Goal: Information Seeking & Learning: Learn about a topic

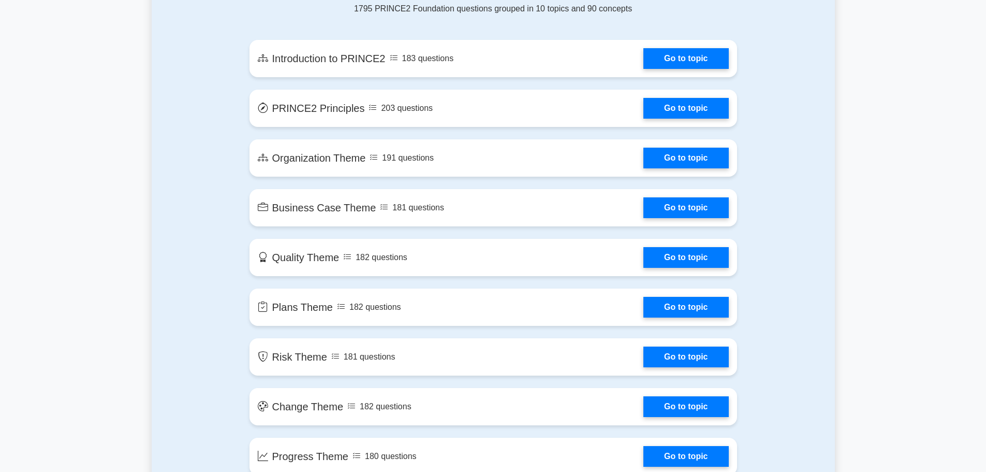
scroll to position [569, 0]
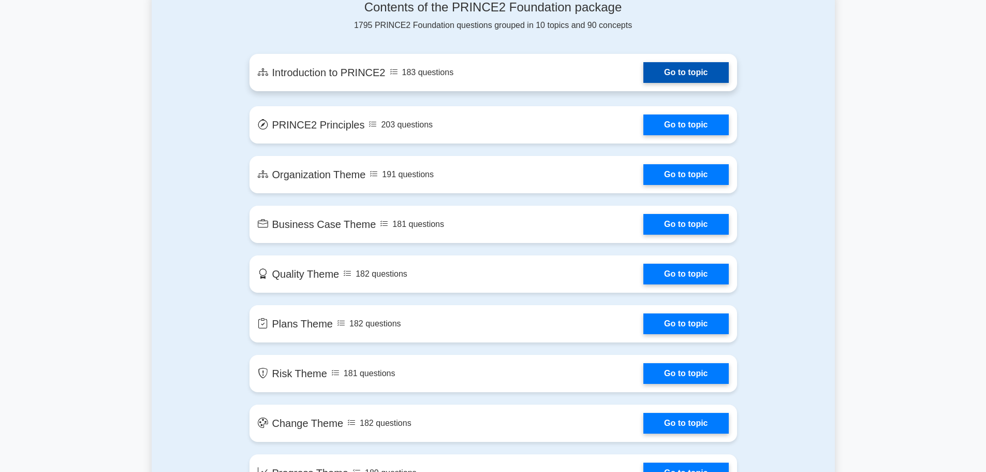
click at [643, 80] on link "Go to topic" at bounding box center [685, 72] width 85 height 21
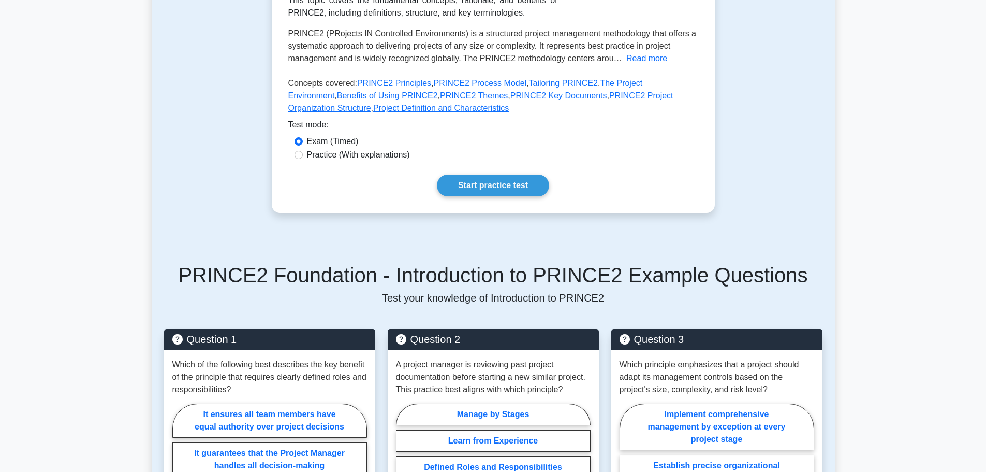
scroll to position [207, 0]
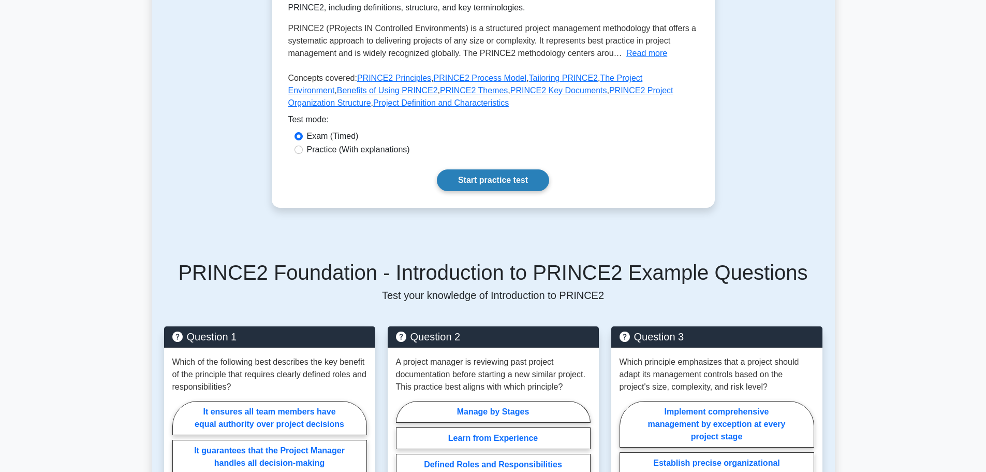
click at [487, 184] on link "Start practice test" at bounding box center [493, 180] width 112 height 22
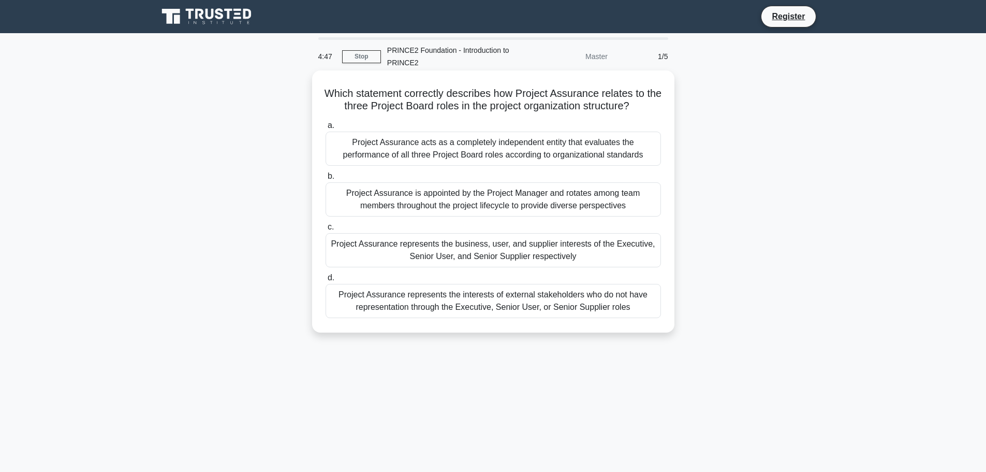
click at [489, 262] on div "Project Assurance represents the business, user, and supplier interests of the …" at bounding box center [493, 250] width 335 height 34
click at [326, 230] on input "c. Project Assurance represents the business, user, and supplier interests of t…" at bounding box center [326, 227] width 0 height 7
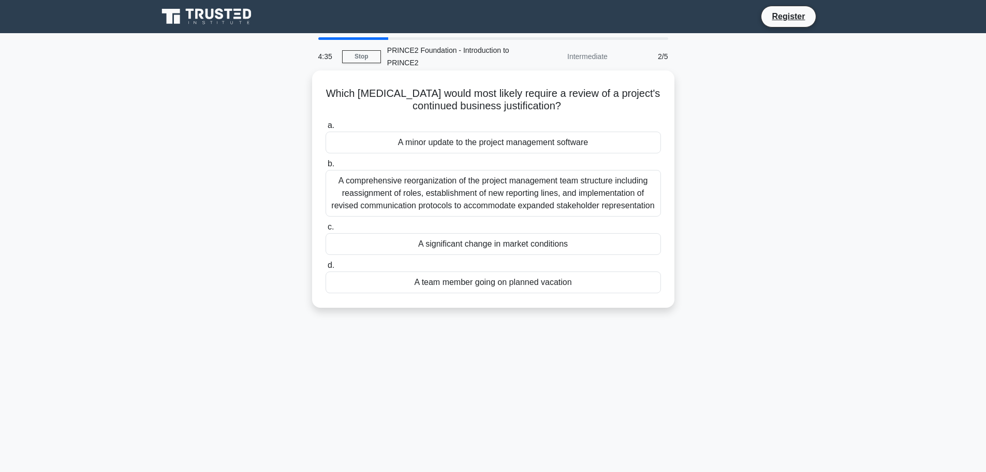
click at [511, 245] on div "A significant change in market conditions" at bounding box center [493, 244] width 335 height 22
click at [326, 230] on input "c. A significant change in market conditions" at bounding box center [326, 227] width 0 height 7
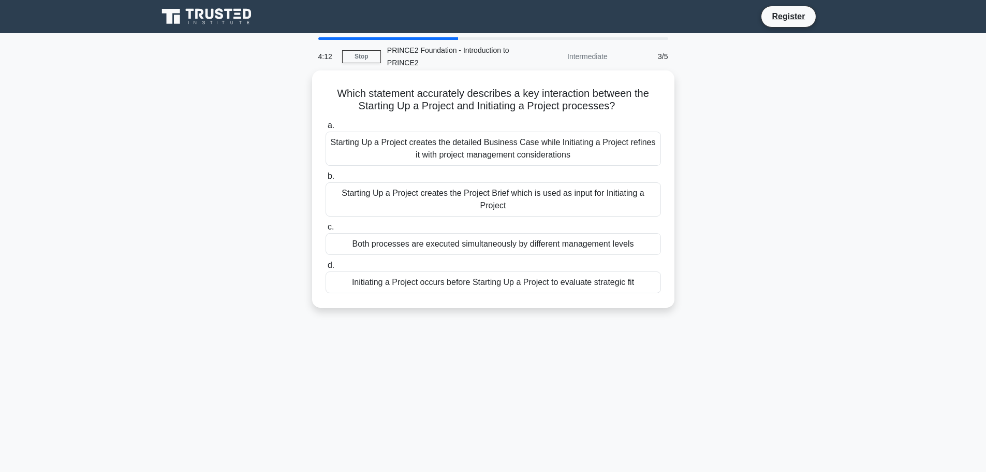
click at [478, 202] on div "Starting Up a Project creates the Project Brief which is used as input for Init…" at bounding box center [493, 199] width 335 height 34
click at [326, 180] on input "b. Starting Up a Project creates the Project Brief which is used as input for I…" at bounding box center [326, 176] width 0 height 7
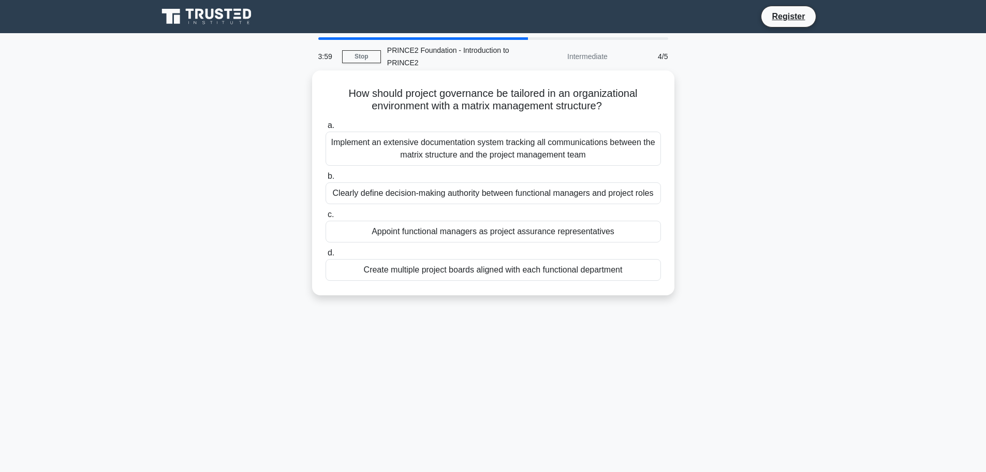
click at [460, 196] on div "Clearly define decision-making authority between functional managers and projec…" at bounding box center [493, 193] width 335 height 22
click at [326, 180] on input "b. Clearly define decision-making authority between functional managers and pro…" at bounding box center [326, 176] width 0 height 7
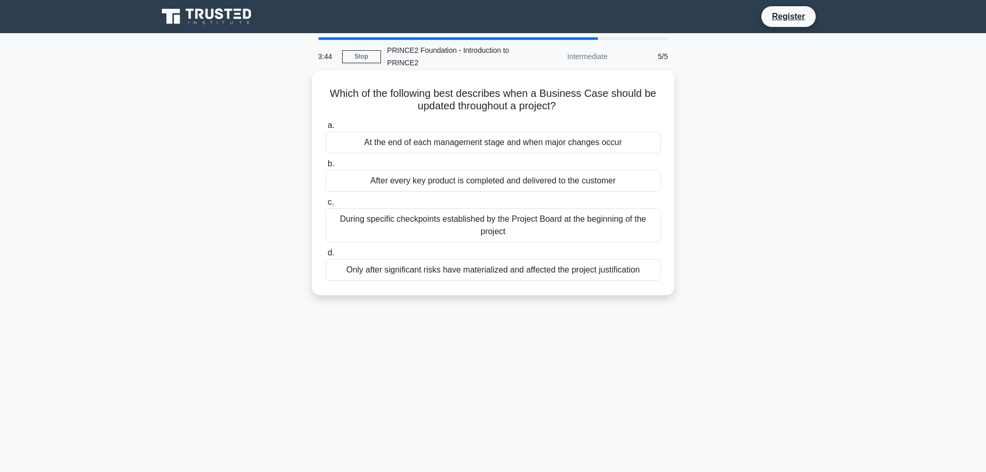
click at [452, 225] on div "During specific checkpoints established by the Project Board at the beginning o…" at bounding box center [493, 225] width 335 height 34
click at [326, 205] on input "c. During specific checkpoints established by the Project Board at the beginnin…" at bounding box center [326, 202] width 0 height 7
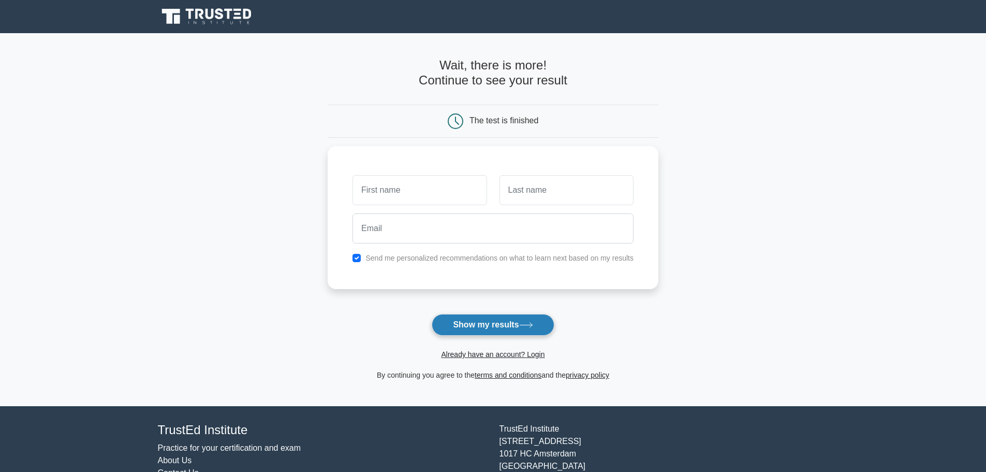
click at [483, 326] on button "Show my results" at bounding box center [493, 325] width 122 height 22
click at [431, 190] on input "text" at bounding box center [419, 187] width 134 height 30
type input "oula"
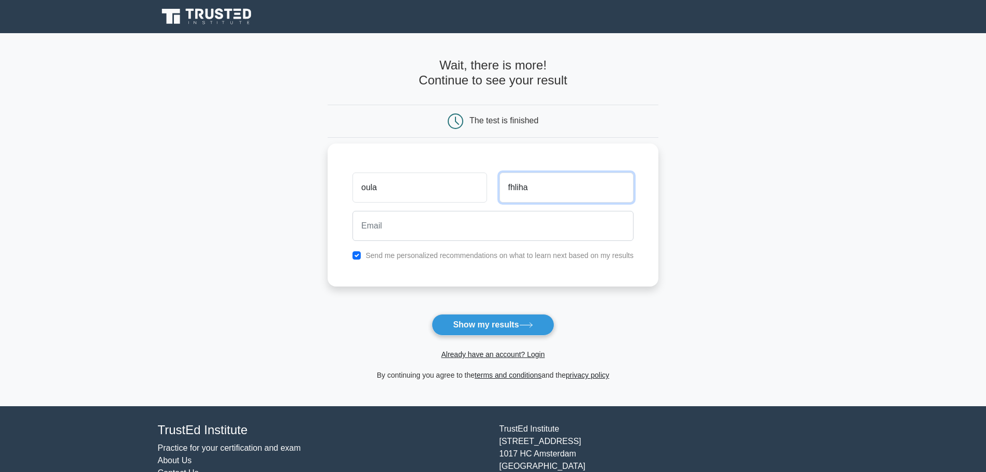
type input "fhliha"
drag, startPoint x: 519, startPoint y: 187, endPoint x: 486, endPoint y: 187, distance: 33.1
click at [486, 187] on div "oula fhliha" at bounding box center [492, 187] width 293 height 38
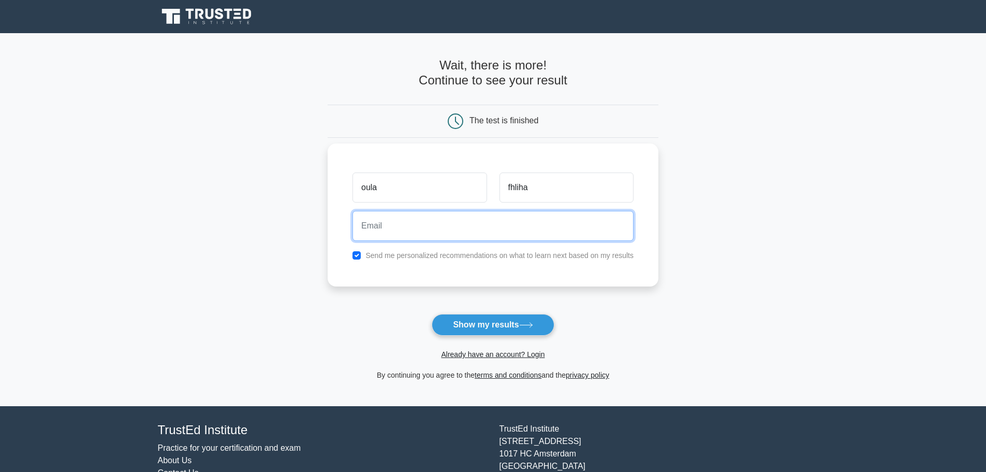
click at [425, 223] on input "email" at bounding box center [492, 226] width 281 height 30
paste input "fhliha"
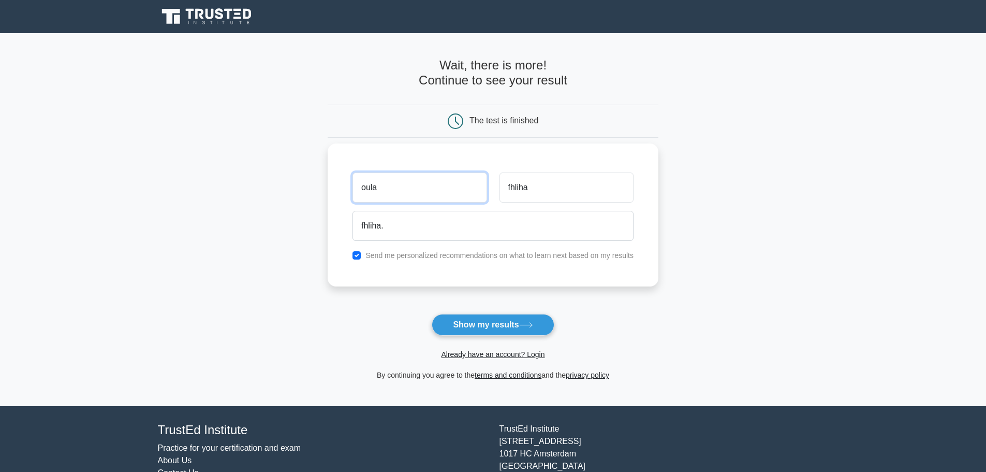
drag, startPoint x: 386, startPoint y: 182, endPoint x: 343, endPoint y: 186, distance: 43.7
click at [333, 185] on div "oula fhliha fhliha. Send me personalized recommendations on what to learn next …" at bounding box center [493, 214] width 331 height 143
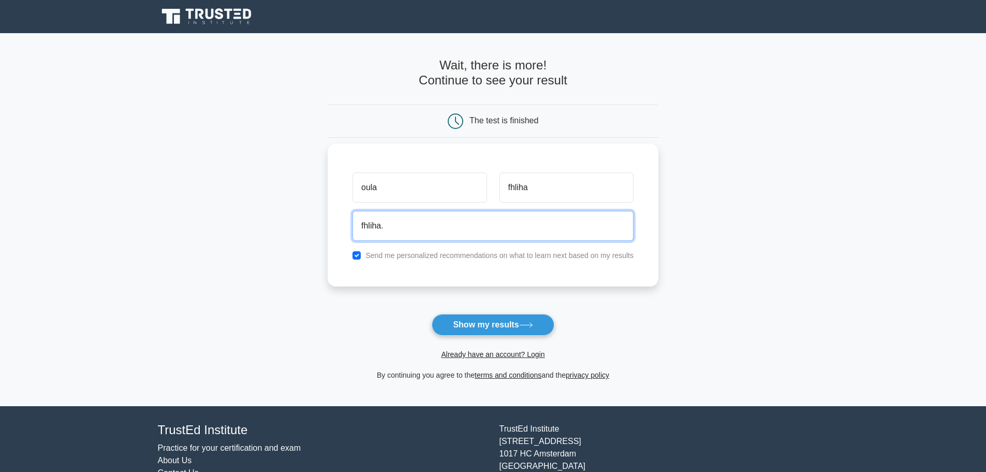
click at [408, 223] on input "fhliha." at bounding box center [492, 226] width 281 height 30
paste input "oula"
type input "fhliha.oula@gmail.com"
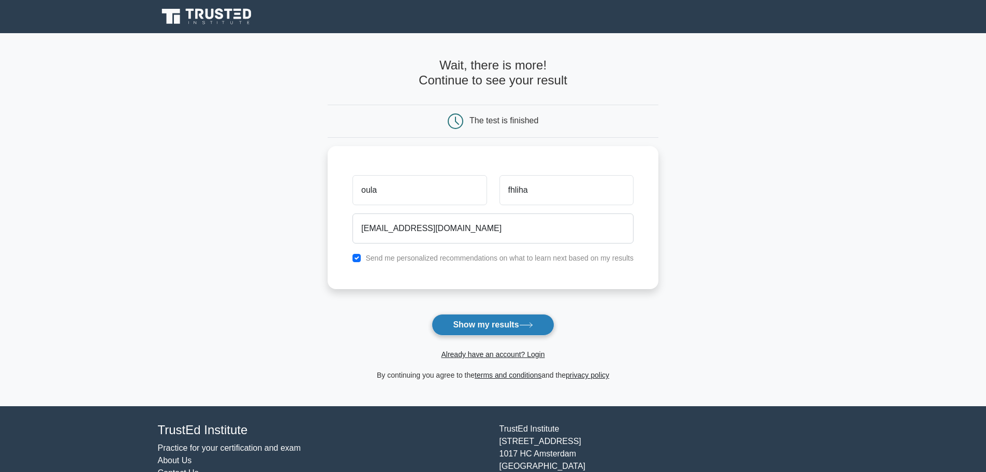
click at [484, 326] on button "Show my results" at bounding box center [493, 325] width 122 height 22
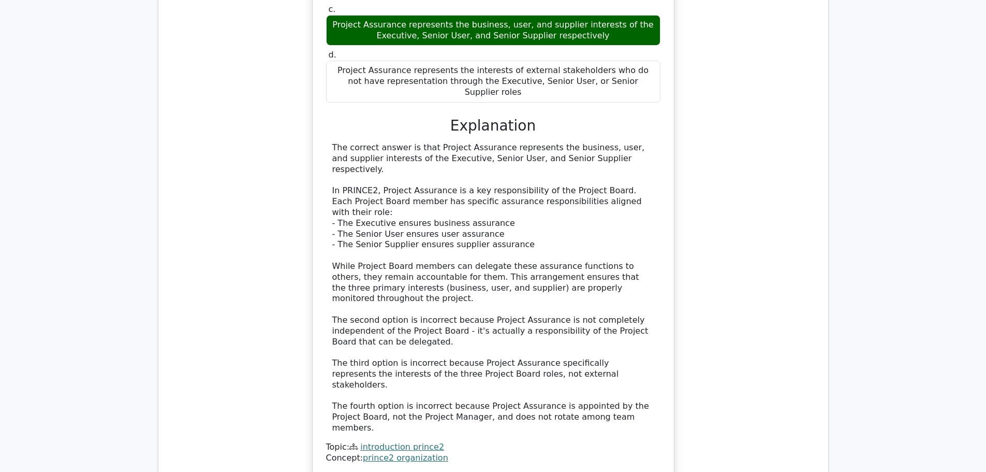
scroll to position [1242, 0]
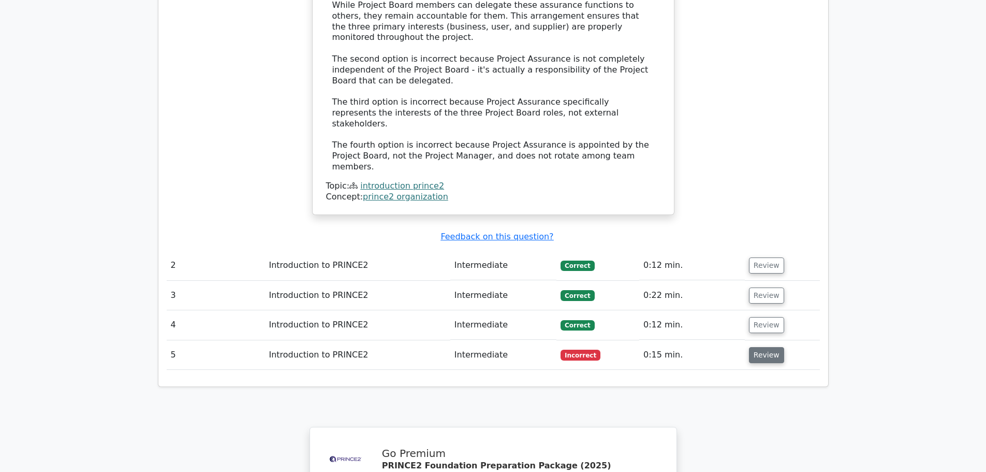
click at [756, 347] on button "Review" at bounding box center [766, 355] width 35 height 16
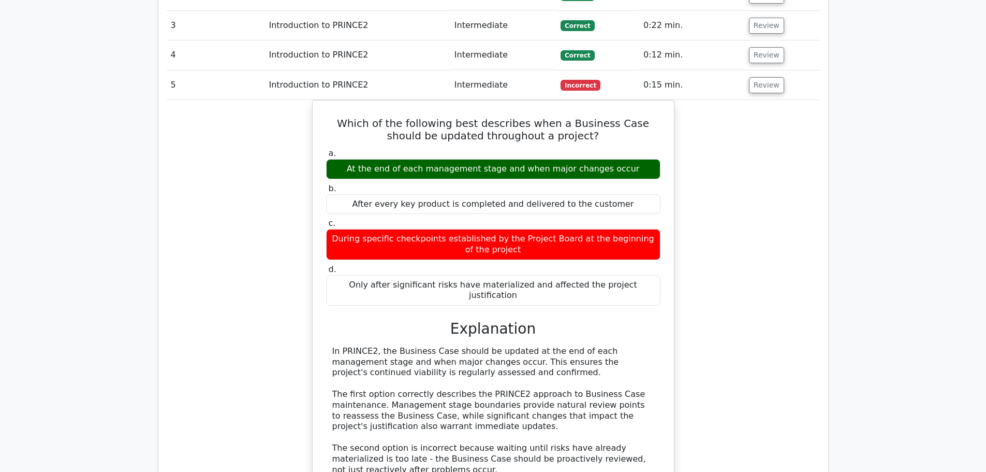
scroll to position [1553, 0]
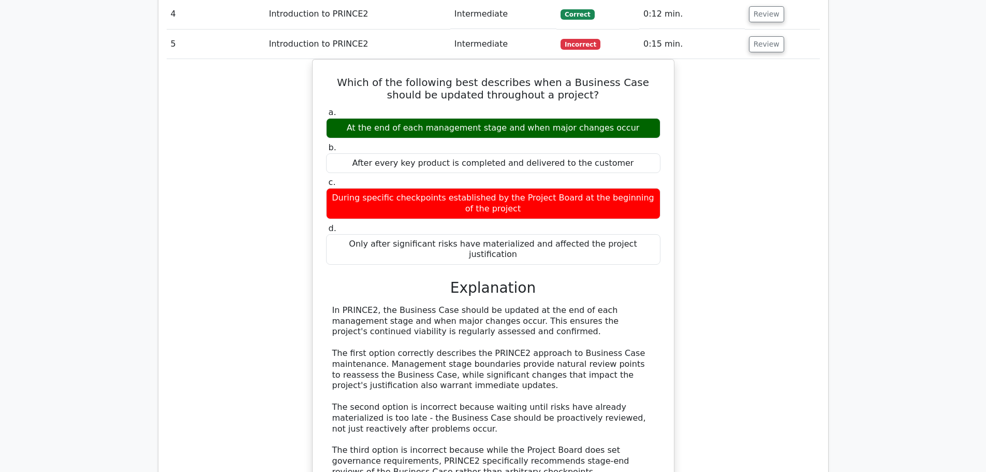
drag, startPoint x: 506, startPoint y: 190, endPoint x: 302, endPoint y: 171, distance: 204.8
click at [302, 171] on div "Which of the following best describes when a Business Case should be updated th…" at bounding box center [493, 322] width 653 height 527
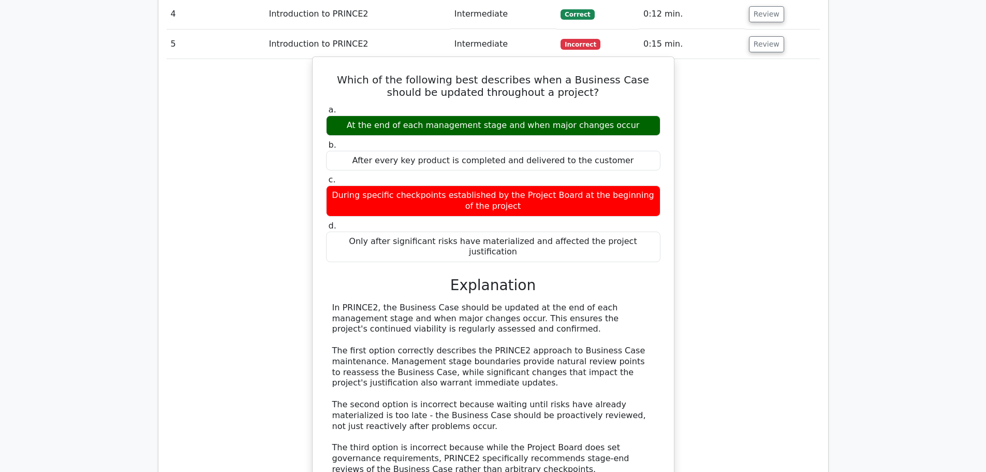
click at [499, 302] on div "In PRINCE2, the Business Case should be updated at the end of each management s…" at bounding box center [493, 415] width 322 height 226
drag, startPoint x: 472, startPoint y: 191, endPoint x: 376, endPoint y: 181, distance: 96.8
click at [376, 302] on div "In PRINCE2, the Business Case should be updated at the end of each management s…" at bounding box center [493, 415] width 322 height 226
click at [542, 302] on div "In PRINCE2, the Business Case should be updated at the end of each management s…" at bounding box center [493, 415] width 322 height 226
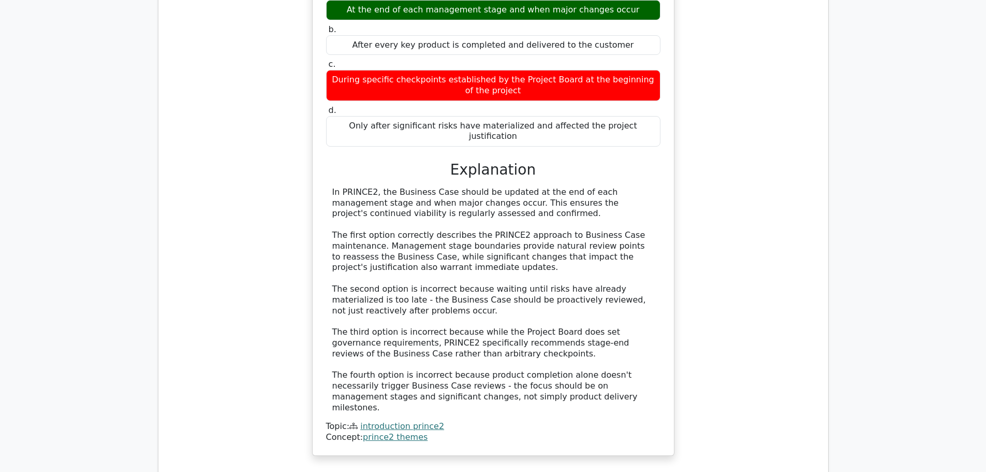
scroll to position [1915, 0]
